Goal: Task Accomplishment & Management: Complete application form

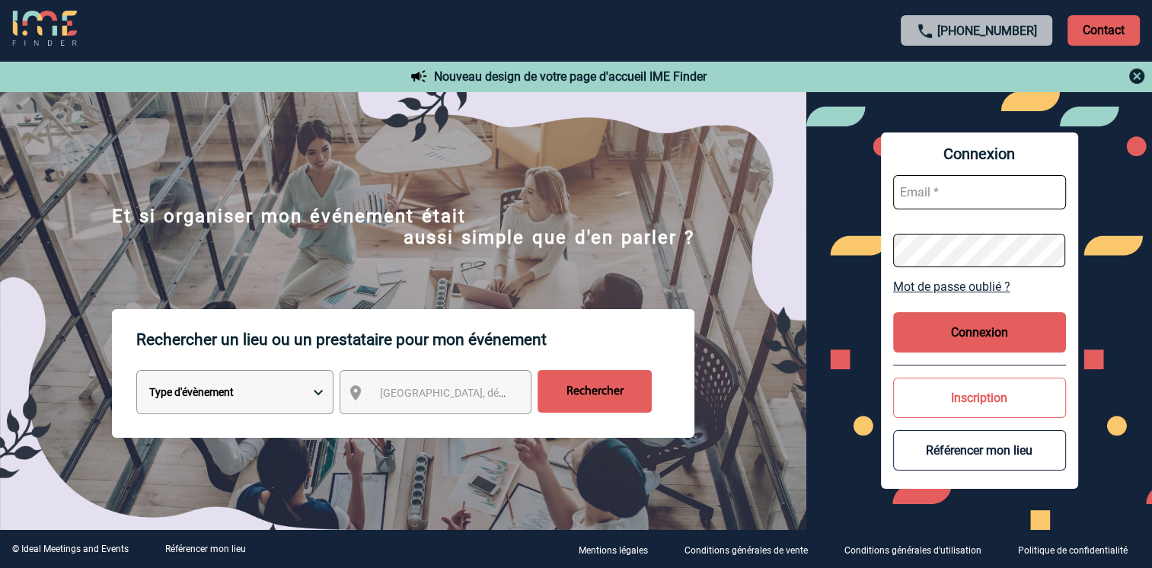
click at [983, 180] on input "text" at bounding box center [979, 192] width 173 height 34
click at [992, 190] on input "sandra.musto.ext@siemens-energy.com" at bounding box center [979, 192] width 173 height 34
type input "sandra.musto@siemens-energy.com"
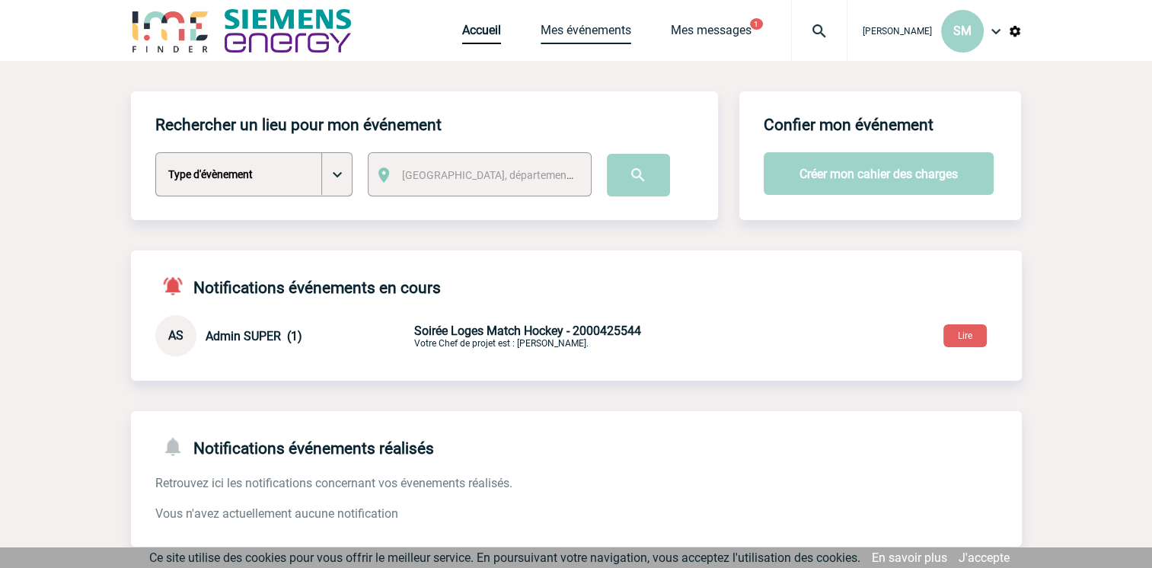
click at [551, 35] on link "Mes événements" at bounding box center [585, 33] width 91 height 21
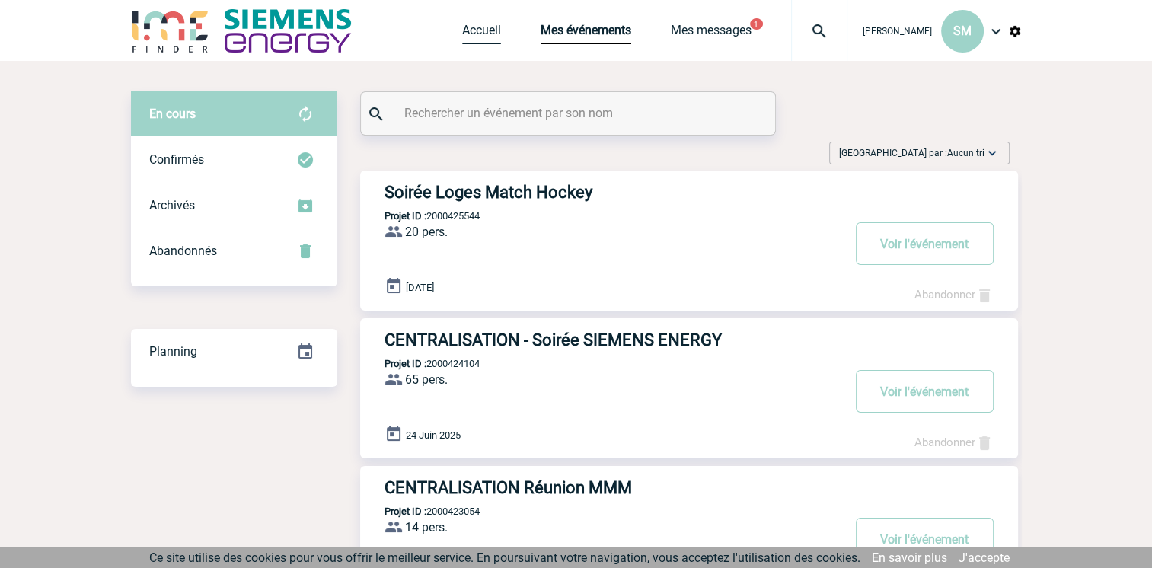
click at [476, 27] on link "Accueil" at bounding box center [481, 33] width 39 height 21
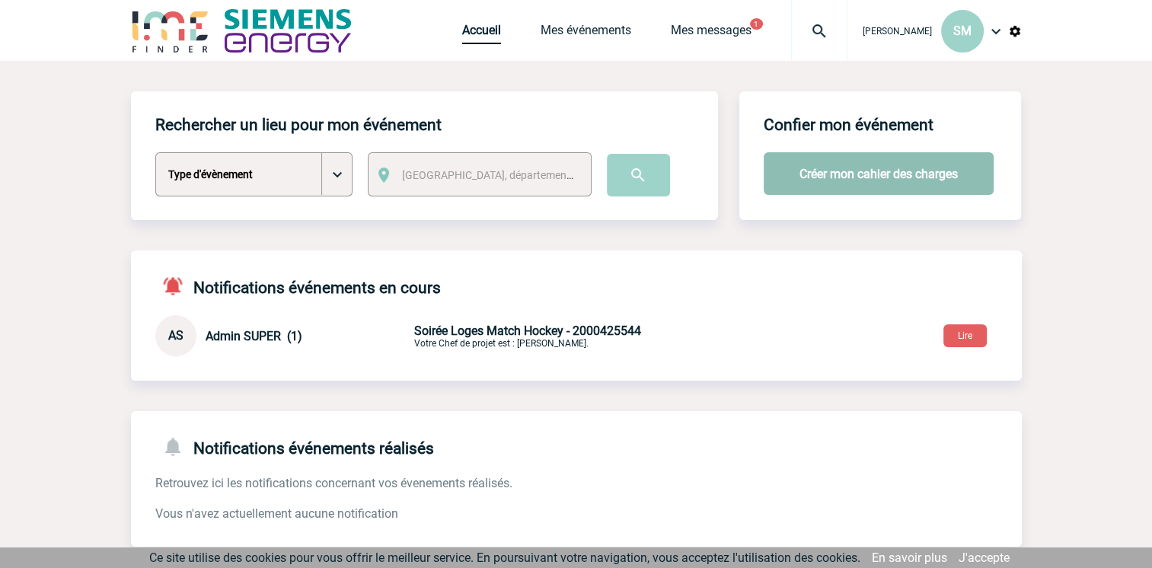
click at [814, 172] on button "Créer mon cahier des charges" at bounding box center [878, 173] width 230 height 43
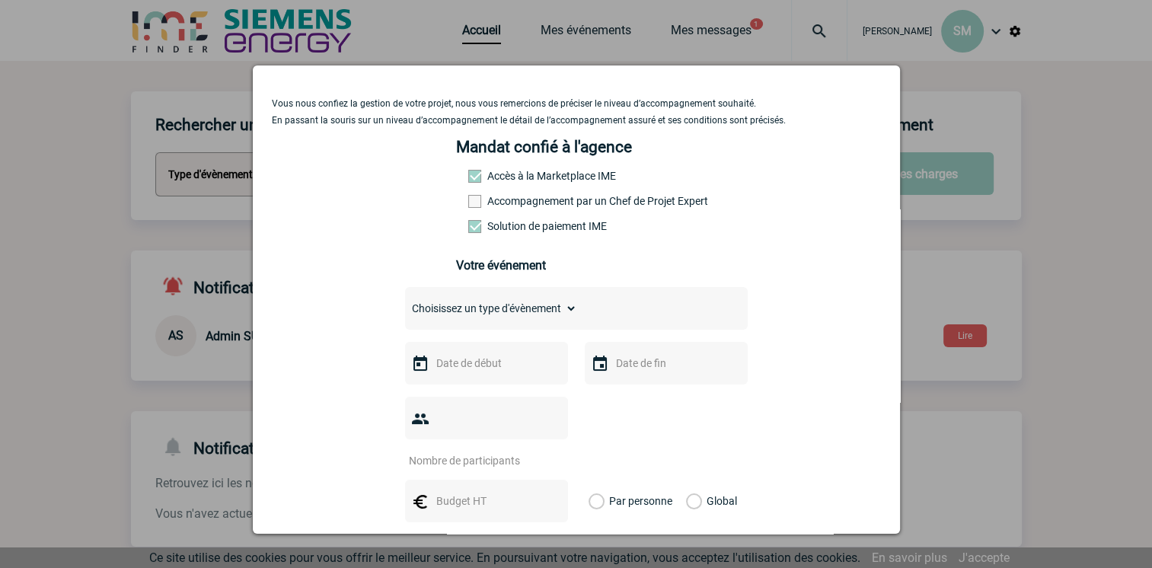
scroll to position [76, 0]
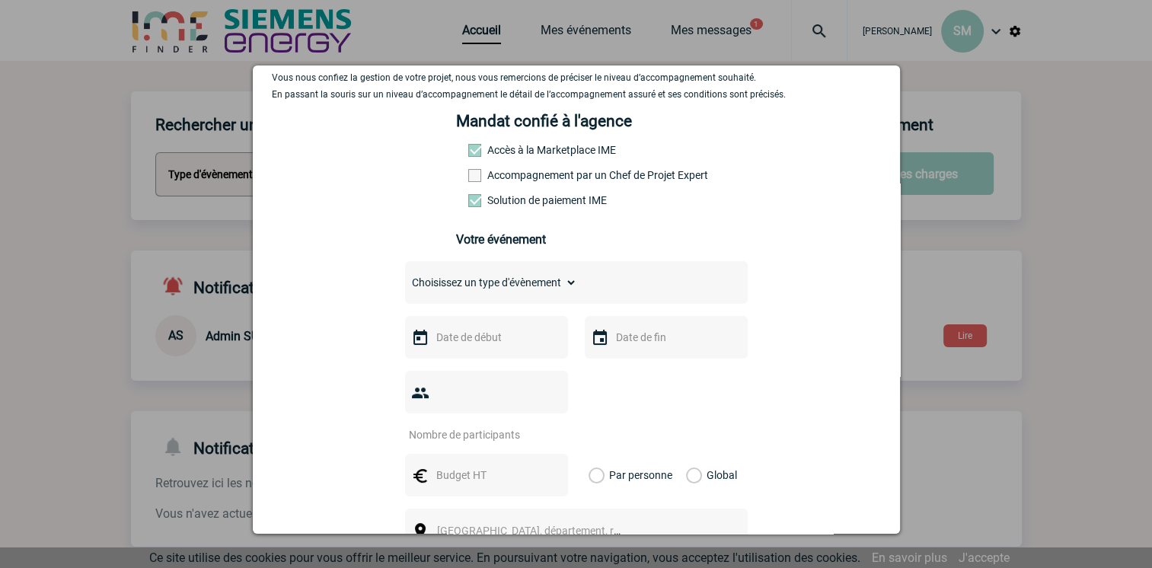
click at [470, 155] on span at bounding box center [474, 150] width 13 height 13
click at [471, 151] on span at bounding box center [474, 150] width 13 height 13
click at [468, 150] on span at bounding box center [474, 150] width 13 height 13
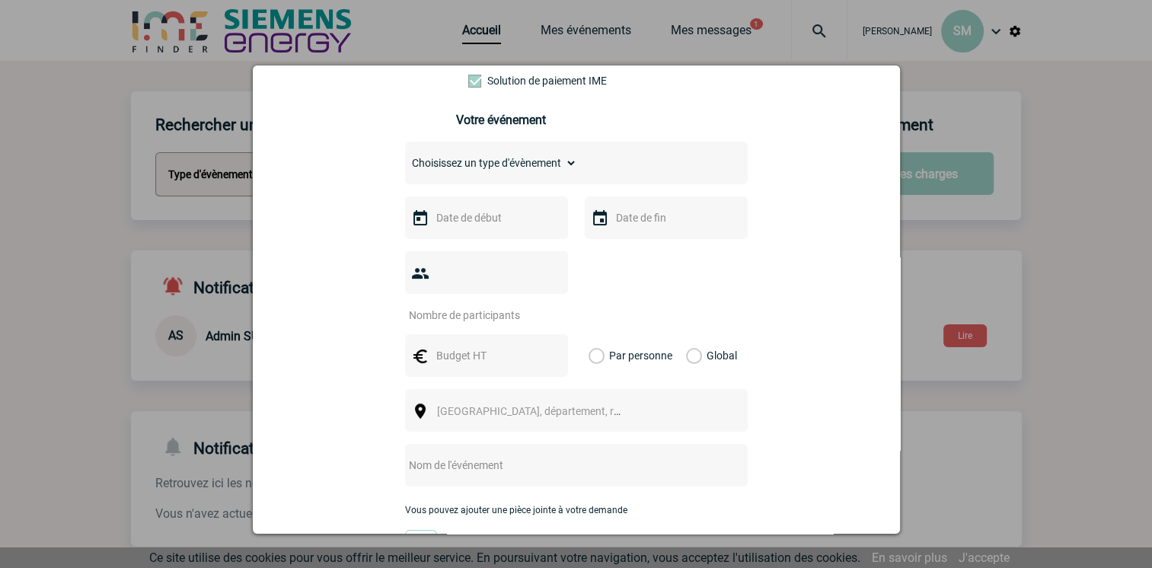
scroll to position [228, 0]
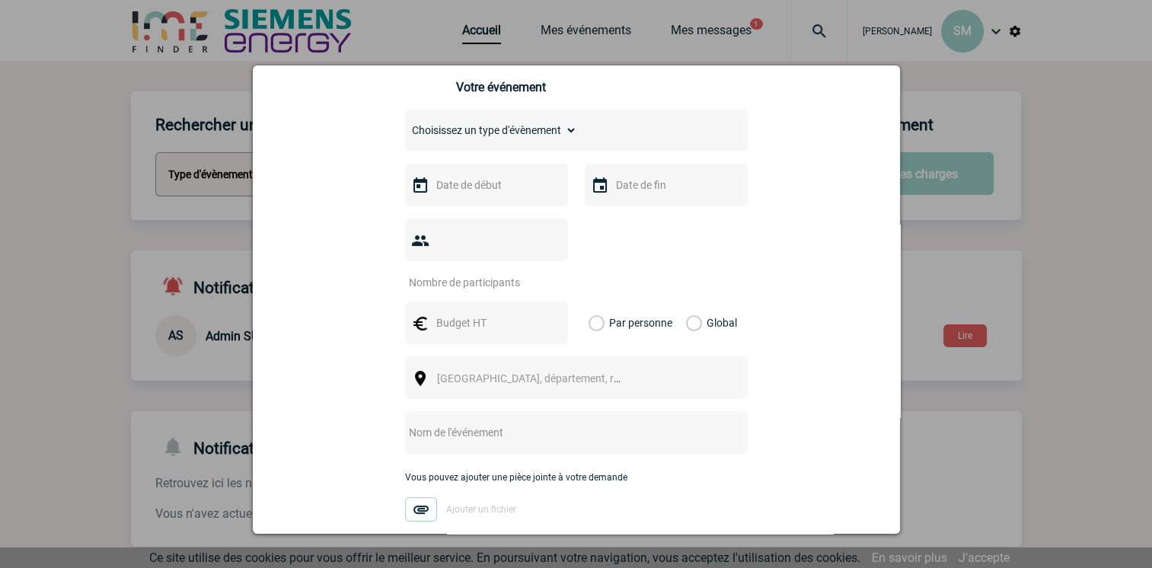
click at [472, 141] on select "Choisissez un type d'évènement Séminaire avec nuitée Séminaire sans nuitée Repa…" at bounding box center [491, 129] width 172 height 21
select select "3"
click at [405, 124] on select "Choisissez un type d'évènement Séminaire avec nuitée Séminaire sans nuitée Repa…" at bounding box center [491, 129] width 172 height 21
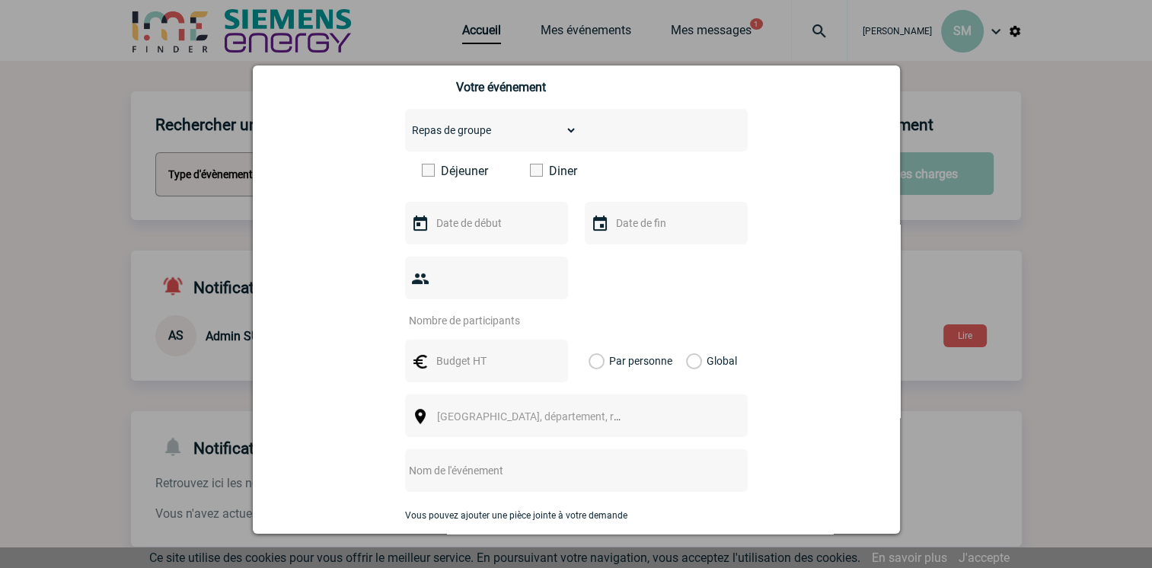
click at [530, 174] on span at bounding box center [536, 170] width 13 height 13
click at [0, 0] on input "Diner" at bounding box center [0, 0] width 0 height 0
click at [493, 225] on input "text" at bounding box center [484, 223] width 105 height 20
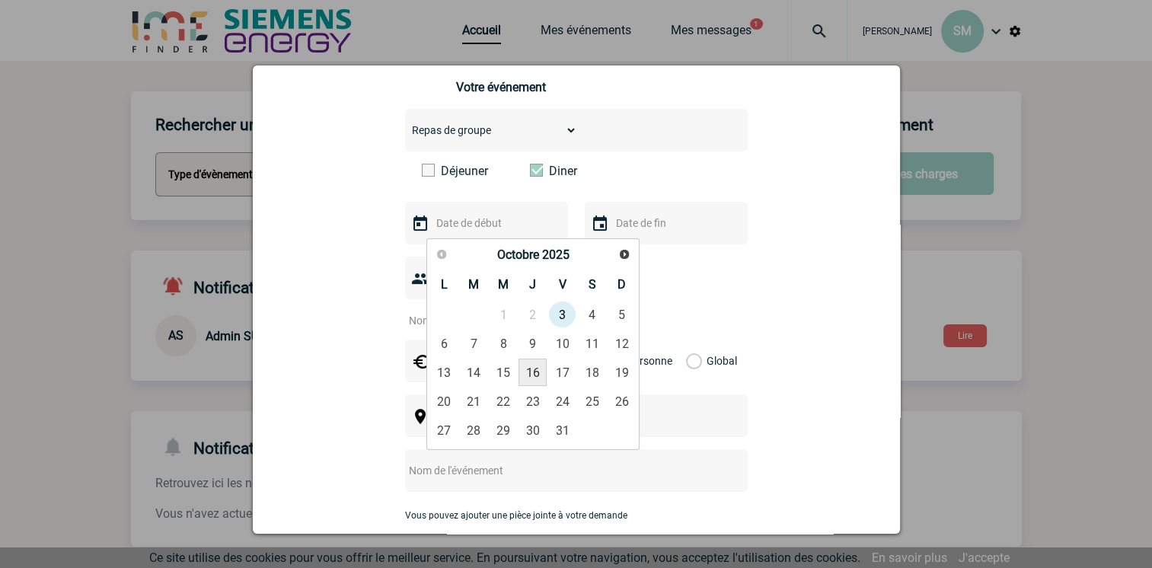
click at [530, 367] on link "16" at bounding box center [532, 371] width 28 height 27
type input "16-10-2025"
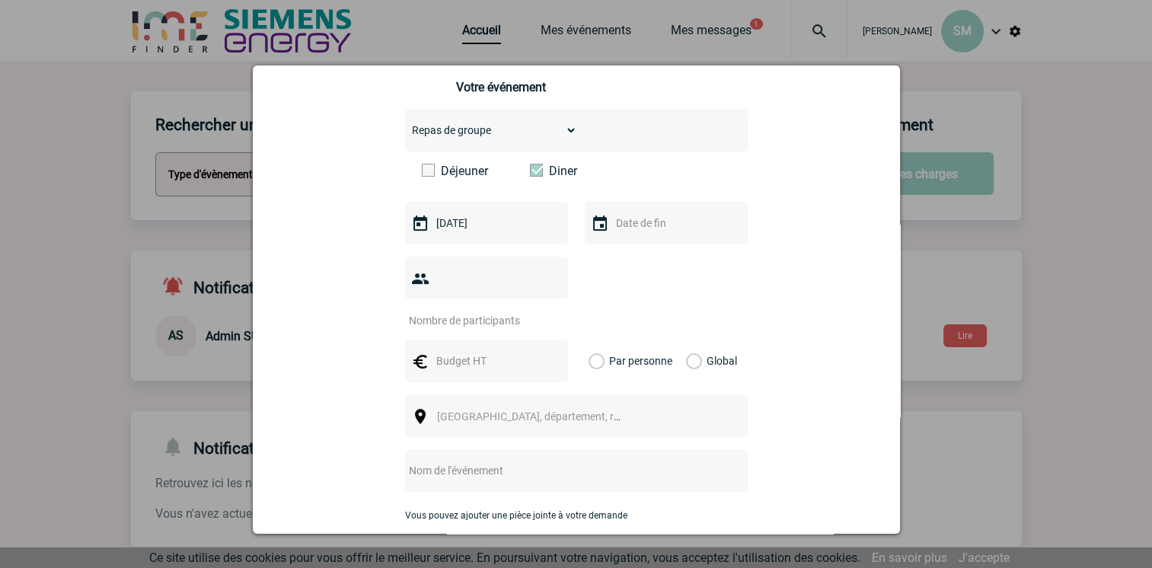
click at [627, 228] on input "text" at bounding box center [664, 223] width 105 height 20
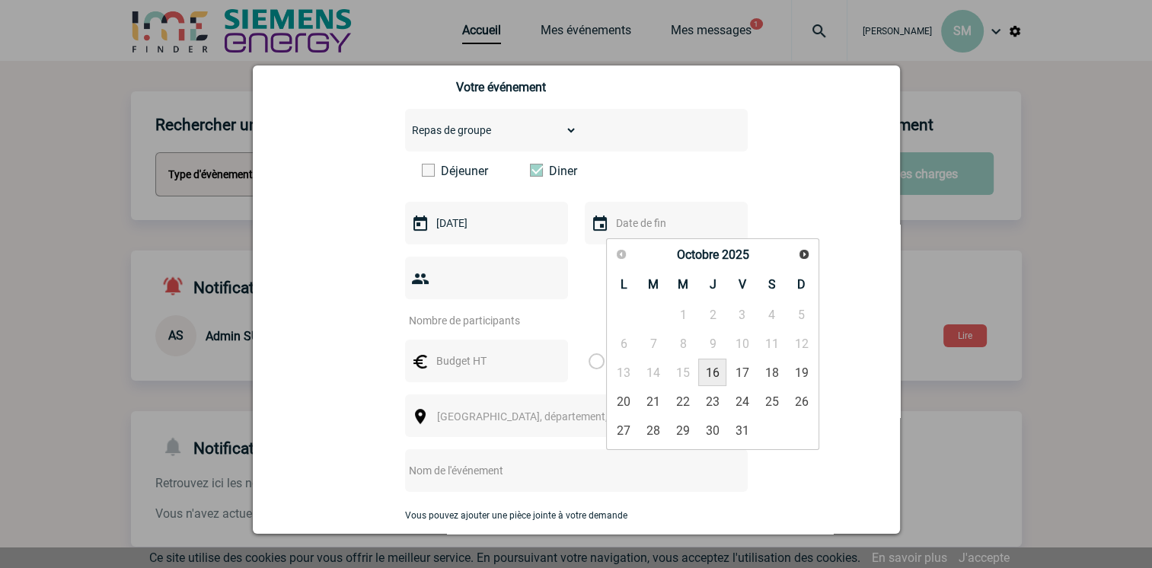
click at [712, 371] on link "16" at bounding box center [712, 371] width 28 height 27
type input "16-10-2025"
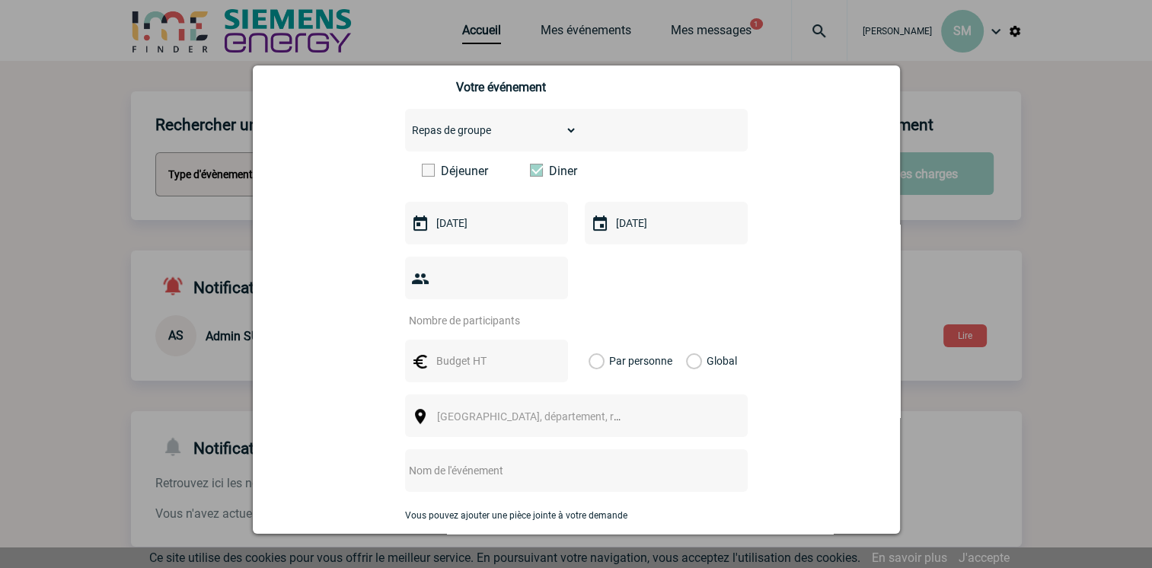
click at [478, 311] on input "number" at bounding box center [476, 321] width 143 height 20
type input "65"
click at [497, 351] on input "text" at bounding box center [484, 361] width 105 height 20
type input "45"
click at [596, 339] on label "Par personne" at bounding box center [596, 360] width 17 height 43
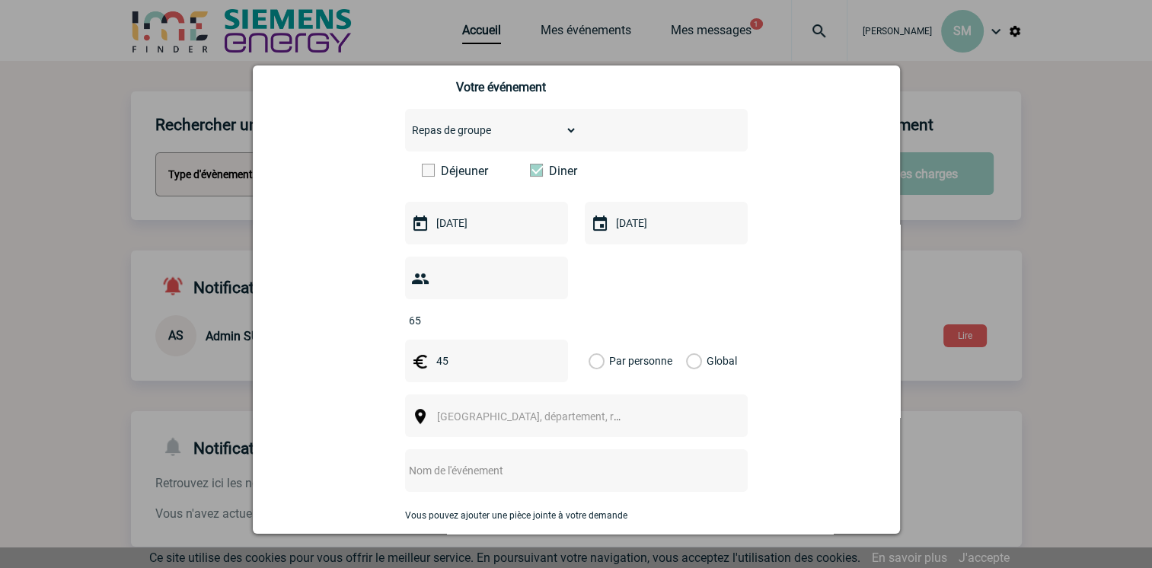
click at [0, 0] on input "Par personne" at bounding box center [0, 0] width 0 height 0
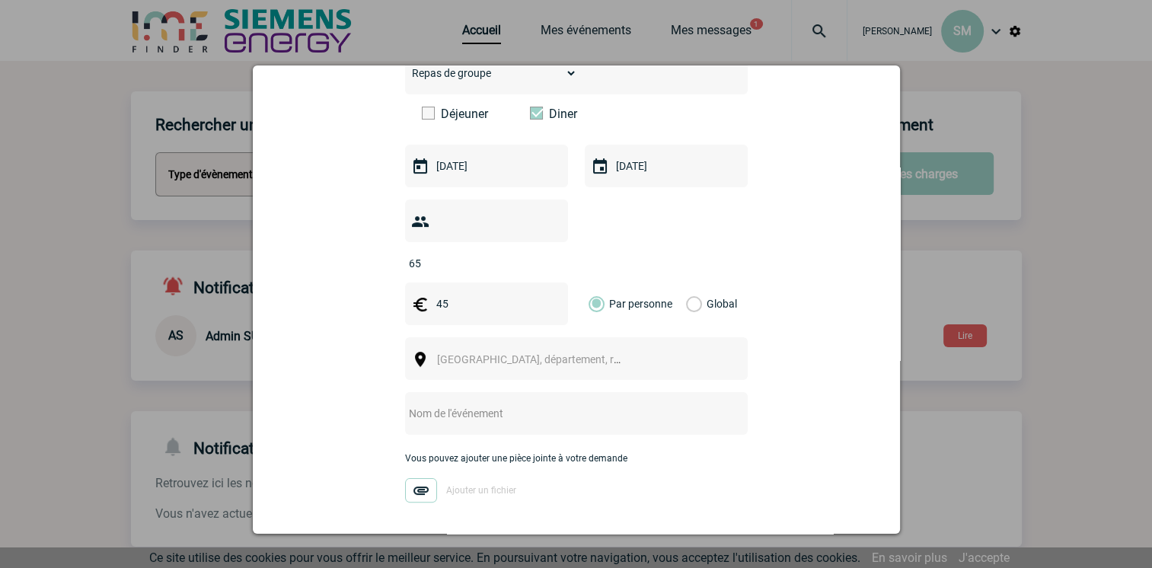
scroll to position [346, 0]
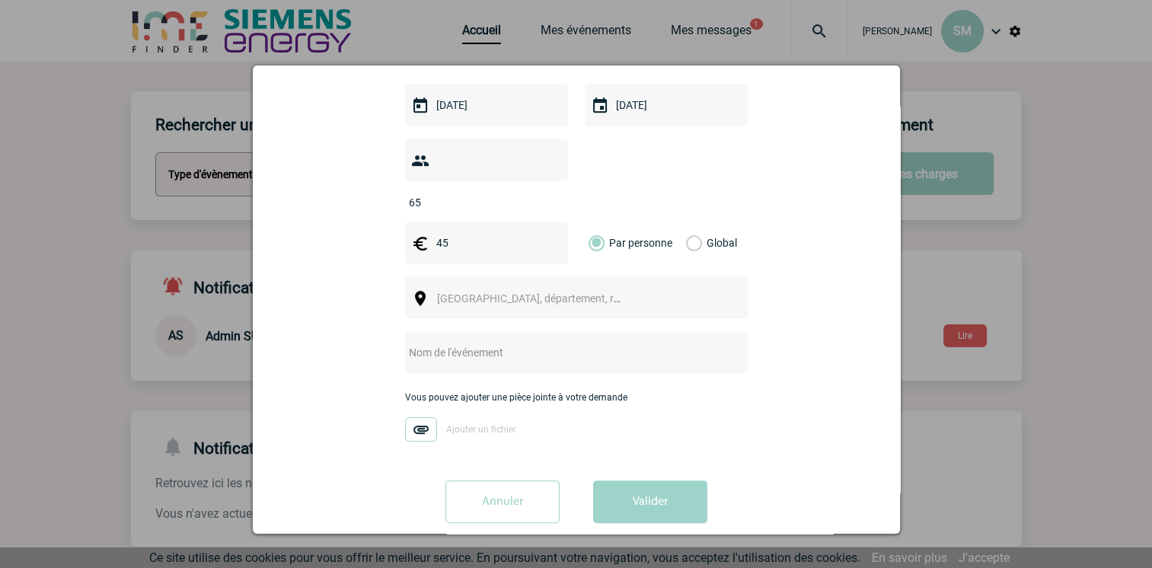
click at [501, 343] on input "text" at bounding box center [556, 353] width 302 height 20
click at [453, 343] on input "Cocktail Dînatoire [DATE]" at bounding box center [556, 353] width 302 height 20
type input "Cocktail Dînatoire [DATE]"
click at [418, 417] on img at bounding box center [421, 429] width 32 height 24
click at [0, 0] on input "Ajouter un fichier" at bounding box center [0, 0] width 0 height 0
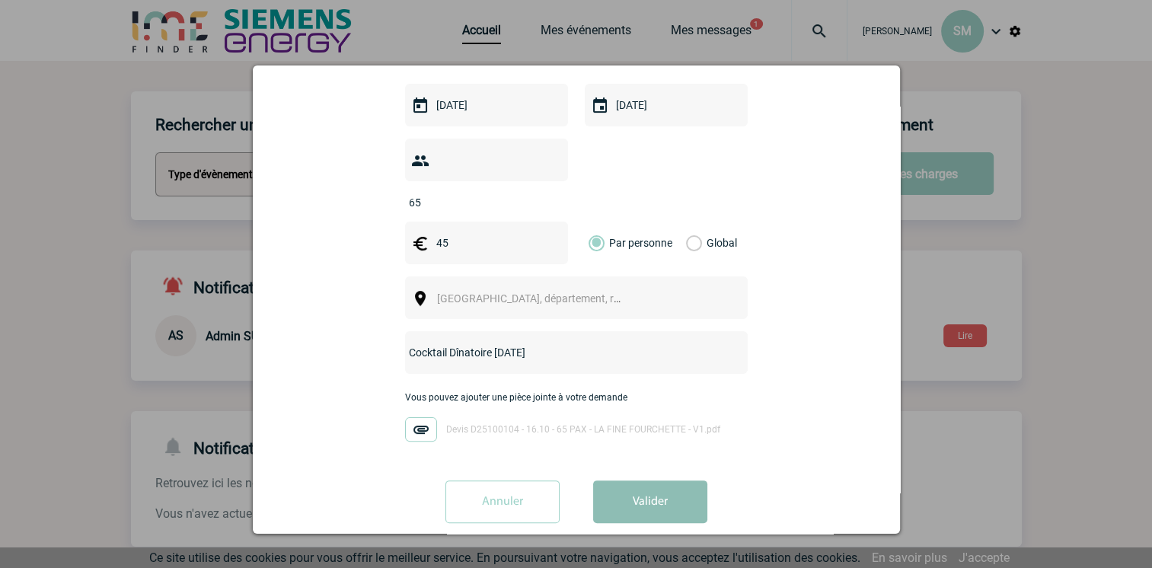
click at [612, 480] on button "Valider" at bounding box center [650, 501] width 114 height 43
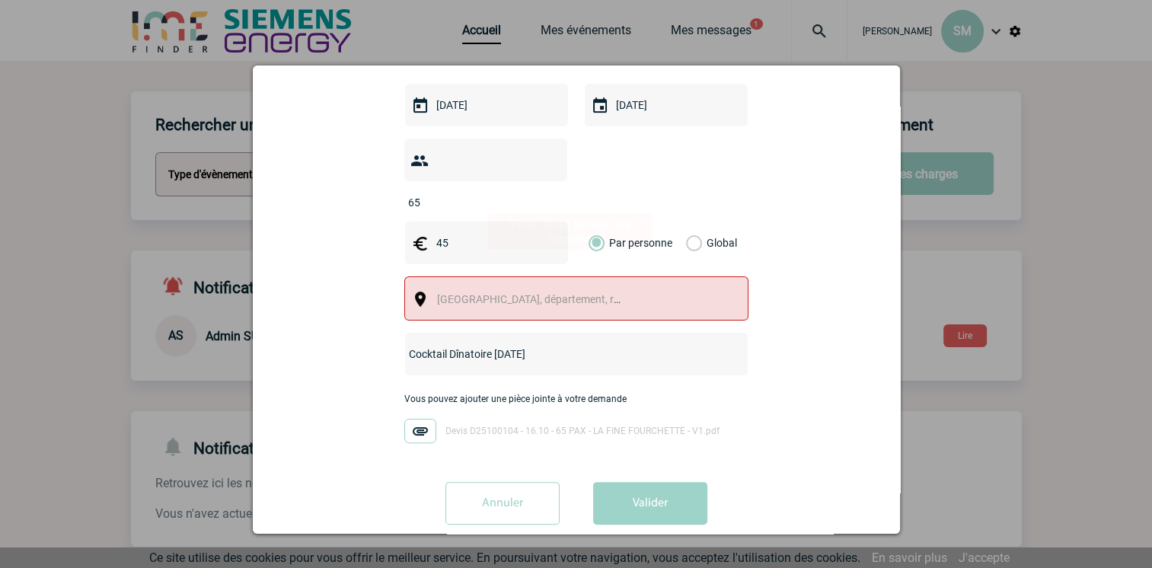
click at [496, 288] on span "Ville, département, région..." at bounding box center [535, 298] width 209 height 21
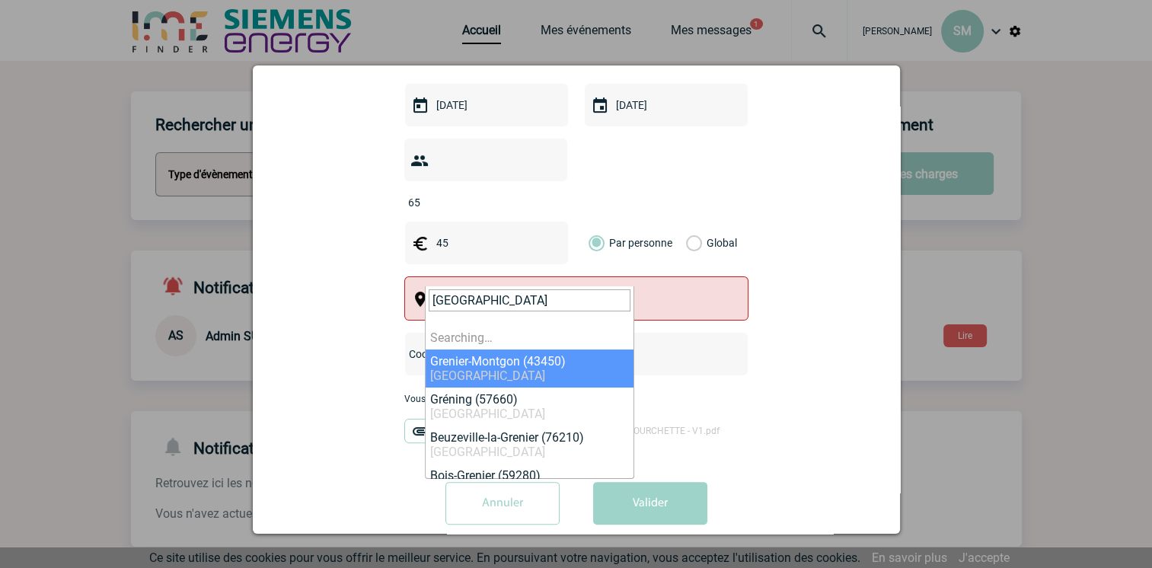
click at [492, 297] on input "grenoble" at bounding box center [530, 300] width 202 height 22
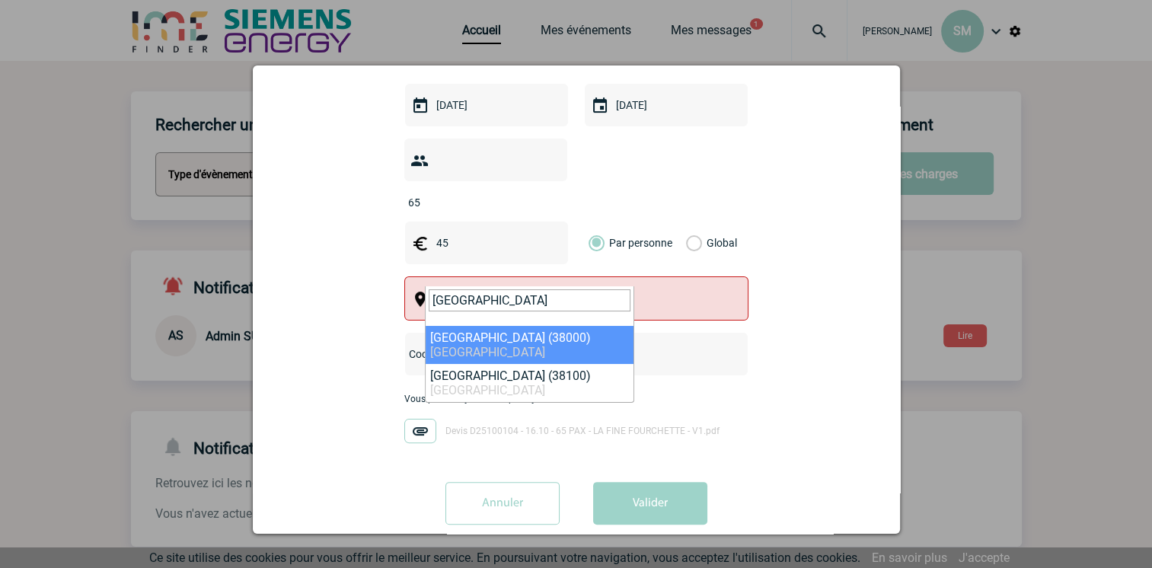
type input "grenoble"
select select "35563"
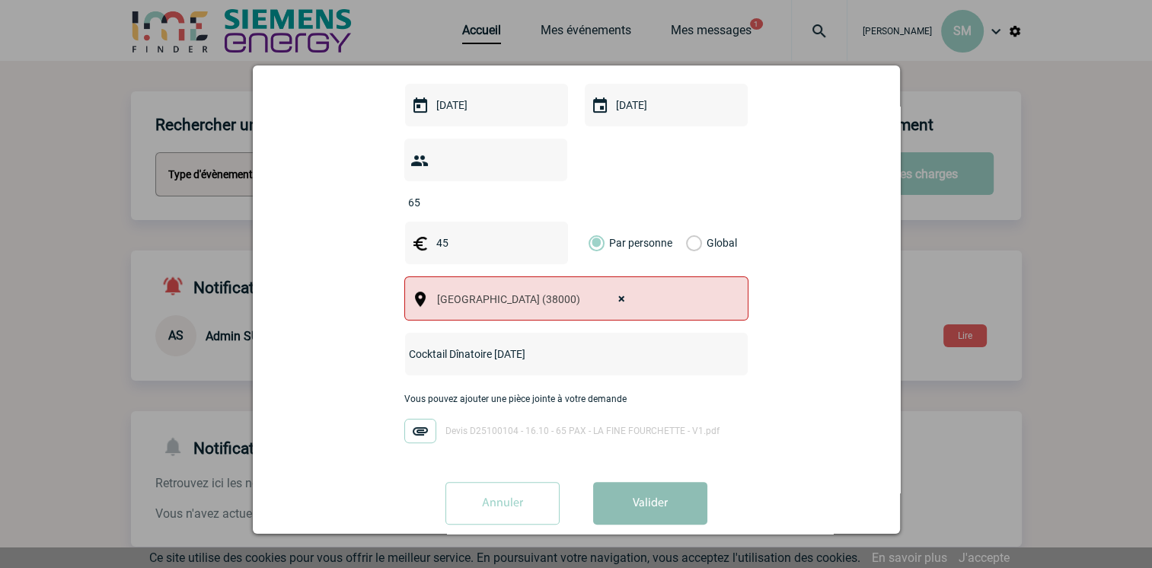
click at [634, 482] on button "Valider" at bounding box center [650, 503] width 114 height 43
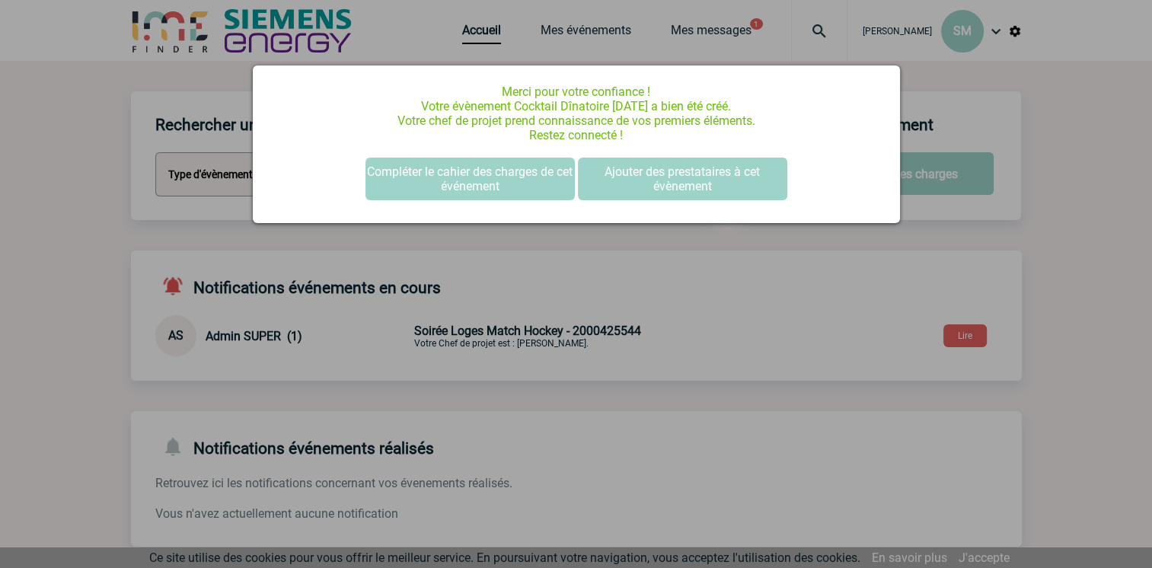
scroll to position [0, 0]
click at [620, 245] on div at bounding box center [576, 284] width 1152 height 568
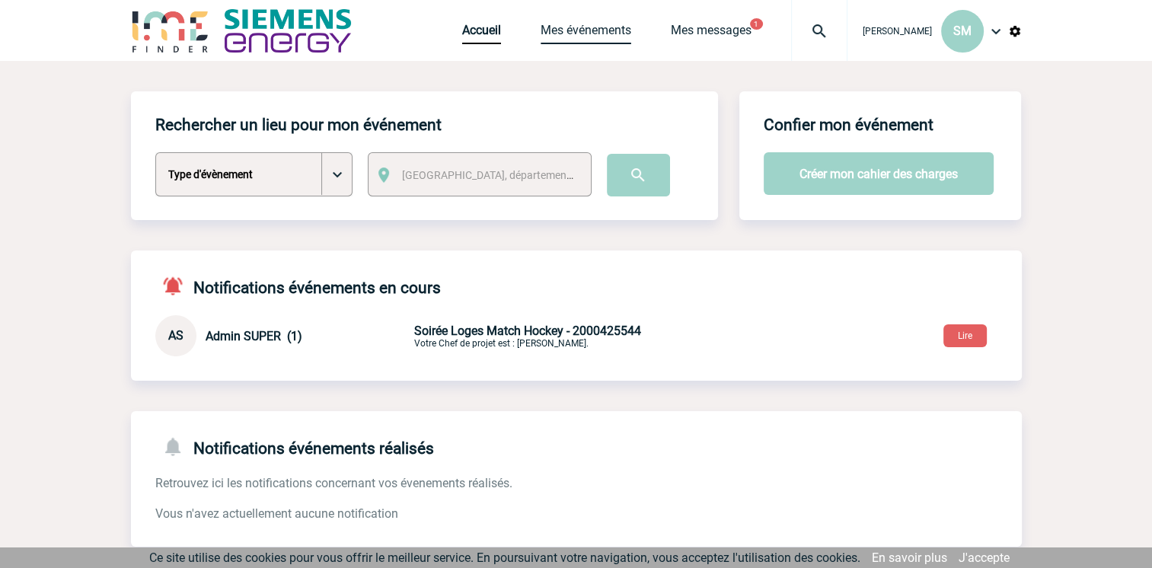
click at [564, 32] on link "Mes événements" at bounding box center [585, 33] width 91 height 21
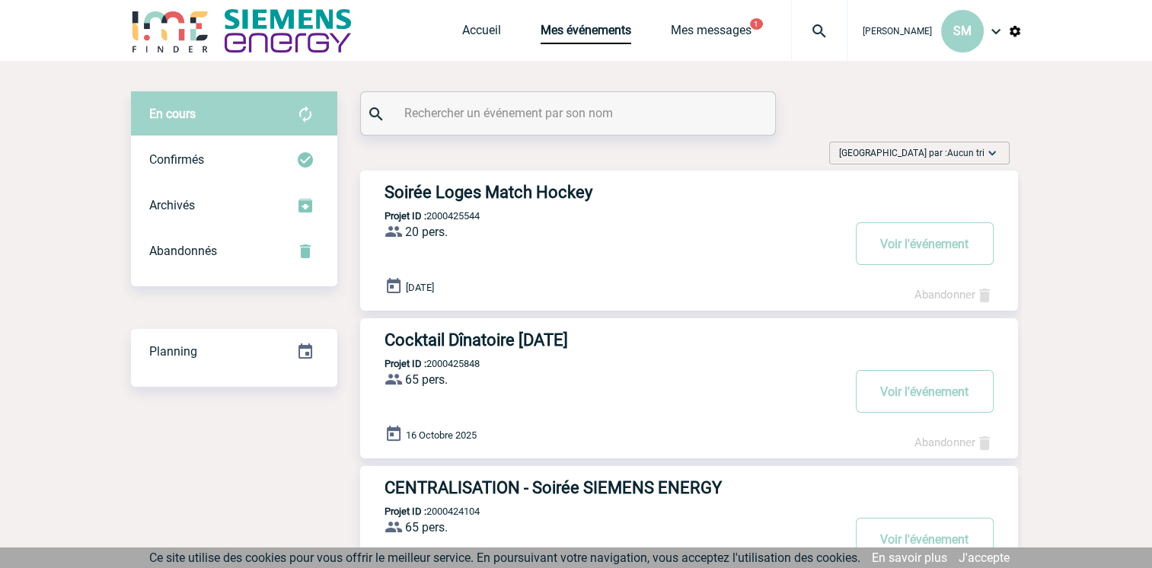
click at [487, 350] on div "Cocktail Dînatoire 16 octobre Projet ID : 2000425848 65 pers. ProjetID : 200042…" at bounding box center [689, 388] width 658 height 140
click at [891, 387] on button "Voir l'événement" at bounding box center [924, 391] width 138 height 43
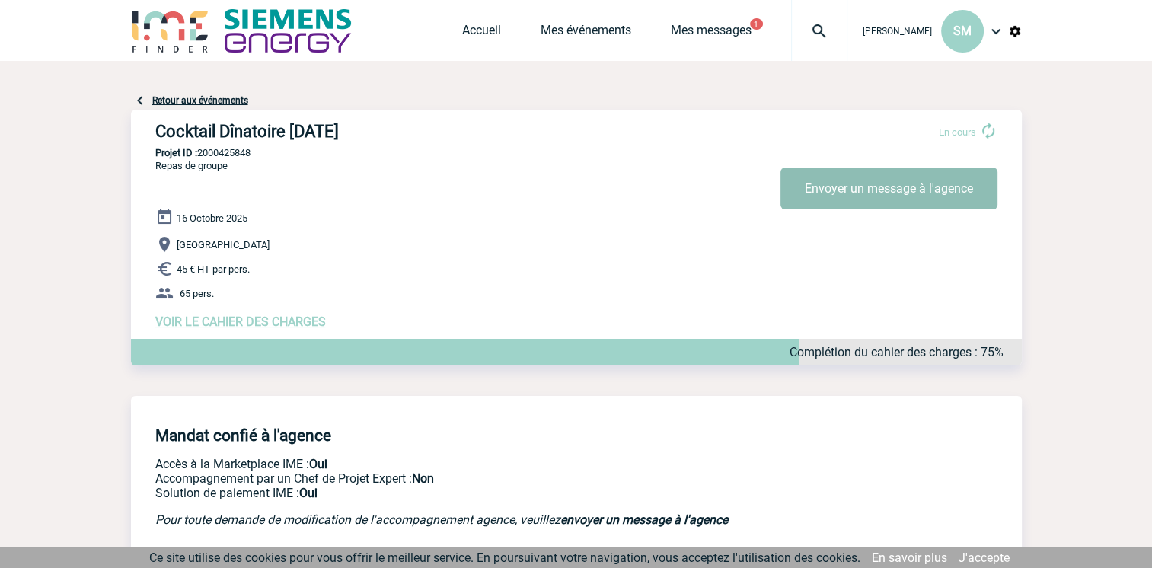
click at [865, 190] on button "Envoyer un message à l'agence" at bounding box center [888, 188] width 217 height 42
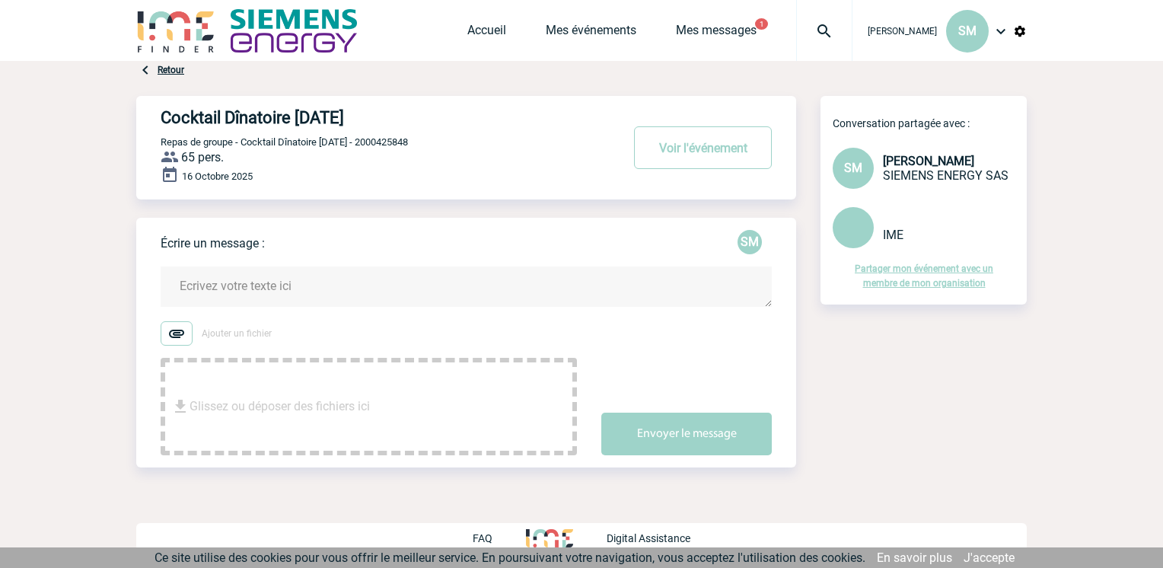
click at [241, 282] on textarea at bounding box center [466, 286] width 611 height 40
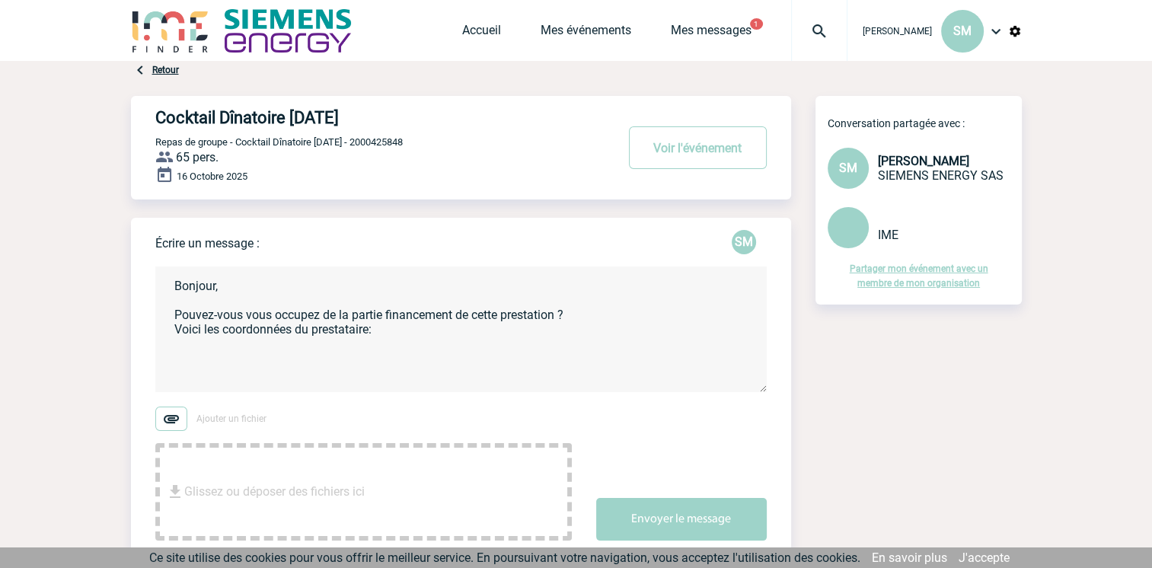
paste textarea "[PERSON_NAME] <[PERSON_NAME][EMAIL_ADDRESS][DOMAIN_NAME]>"
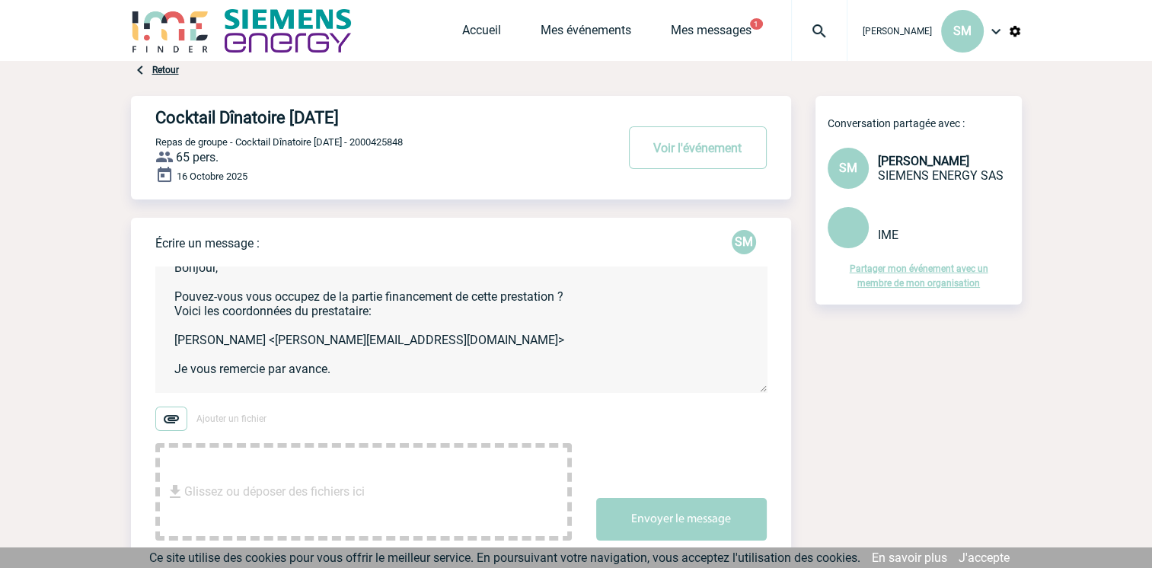
scroll to position [33, 0]
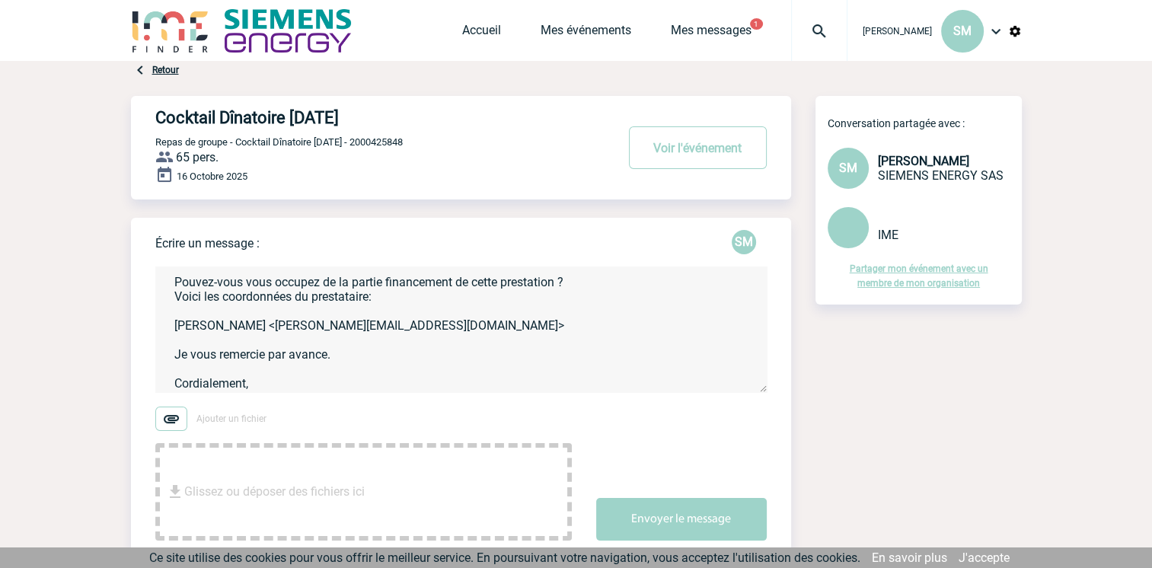
type textarea "Bonjour, Pouvez-vous vous occupez de la partie financement de cette prestation …"
click at [177, 424] on img at bounding box center [171, 418] width 32 height 24
click at [0, 0] on input "Ajouter un fichier" at bounding box center [0, 0] width 0 height 0
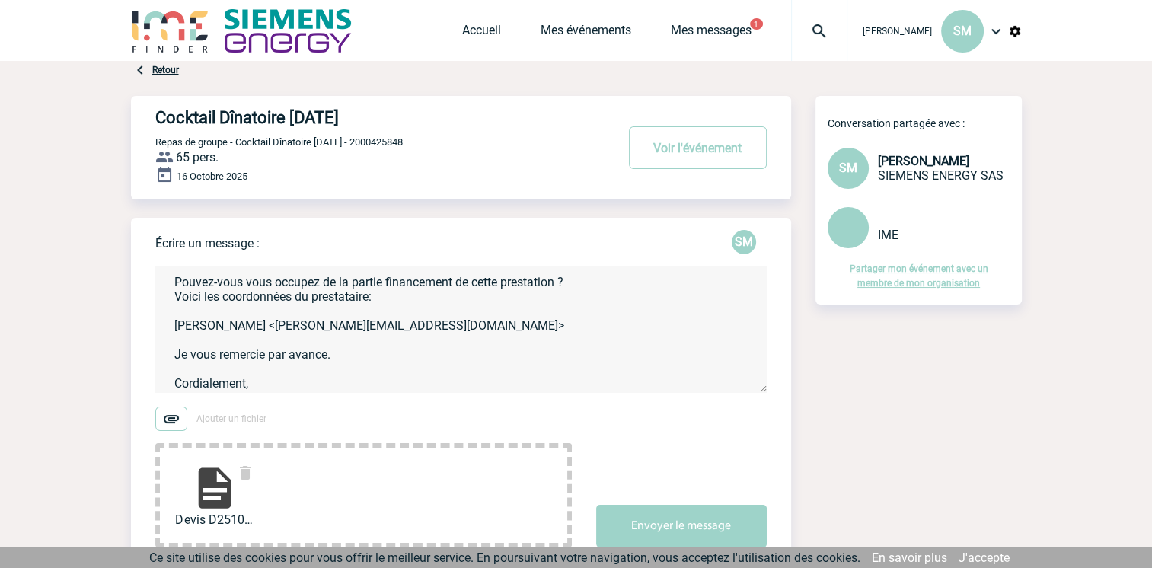
scroll to position [61, 0]
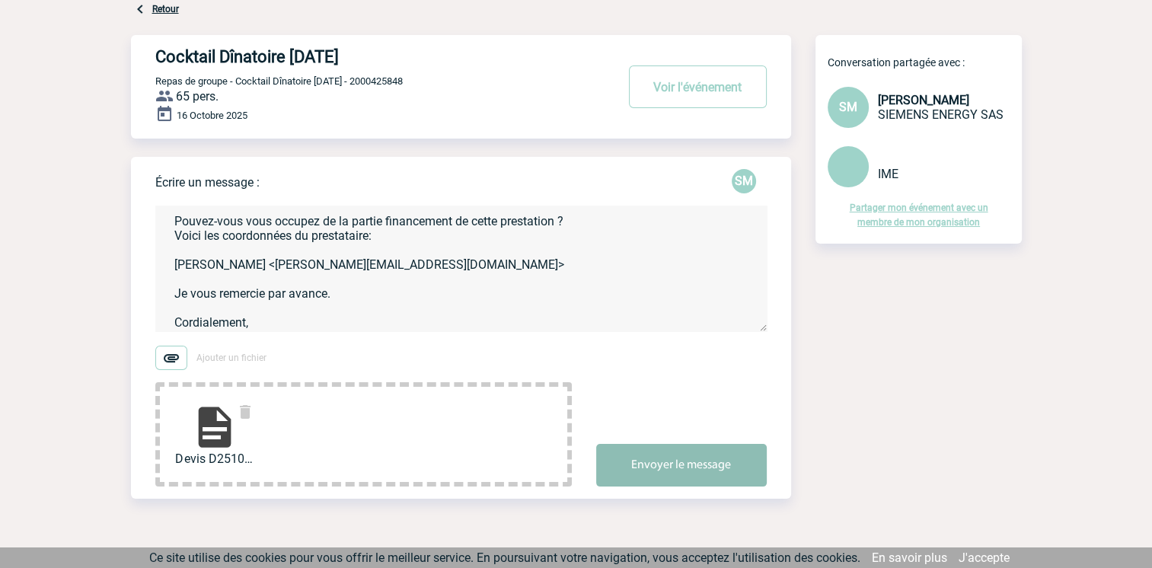
click at [642, 460] on button "Envoyer le message" at bounding box center [681, 465] width 170 height 43
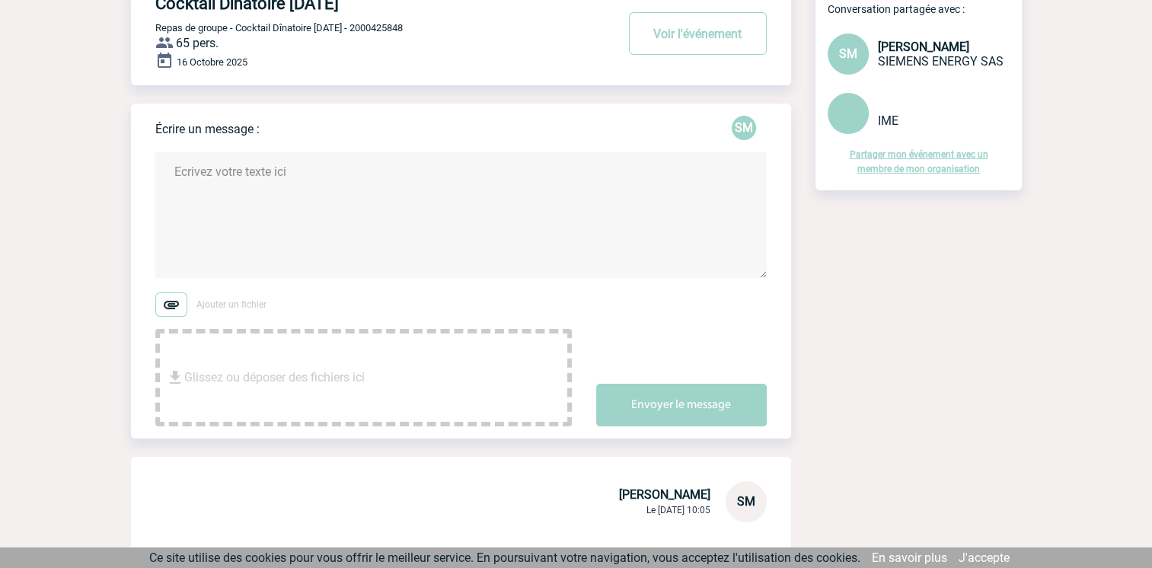
scroll to position [0, 0]
